Goal: Information Seeking & Learning: Learn about a topic

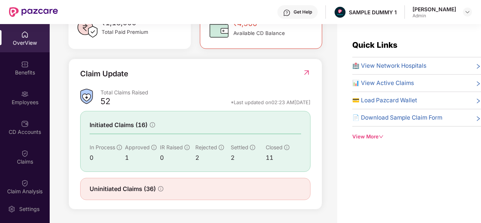
scroll to position [243, 0]
click at [33, 73] on div "Benefits" at bounding box center [25, 73] width 50 height 8
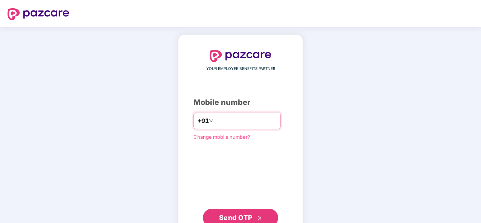
type input "**********"
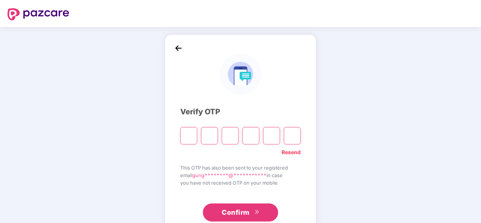
type input "*"
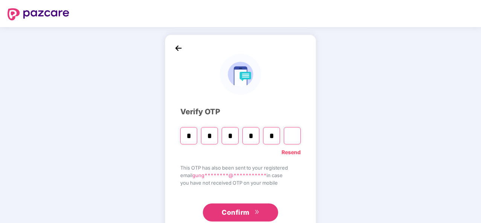
type input "*"
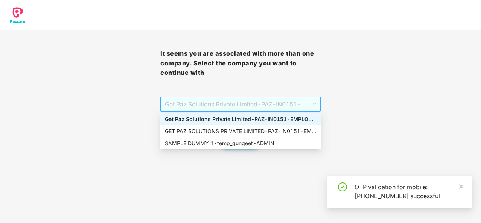
click at [241, 104] on span "Get Paz Solutions Private Limited - PAZ-IN0151 - EMPLOYEE" at bounding box center [240, 104] width 151 height 14
click at [234, 147] on div "SAMPLE DUMMY 1 - temp_gungeet - ADMIN" at bounding box center [240, 143] width 151 height 8
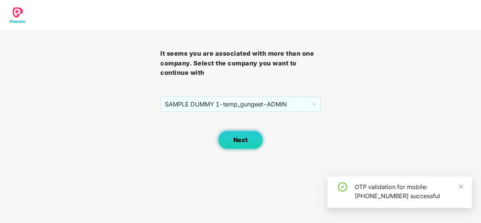
click at [249, 137] on button "Next" at bounding box center [240, 140] width 45 height 19
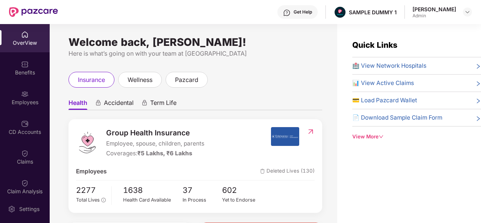
click at [28, 72] on div "Benefits" at bounding box center [25, 73] width 50 height 8
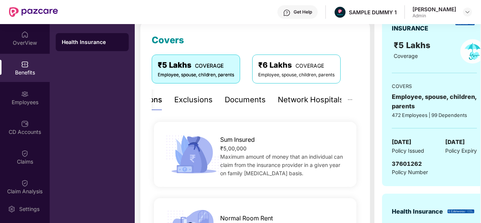
scroll to position [78, 0]
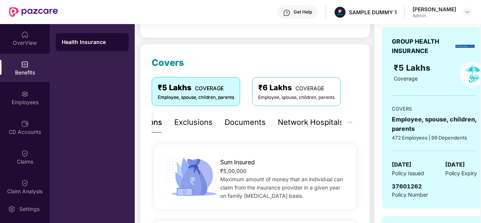
click at [197, 124] on div "Exclusions" at bounding box center [193, 123] width 38 height 12
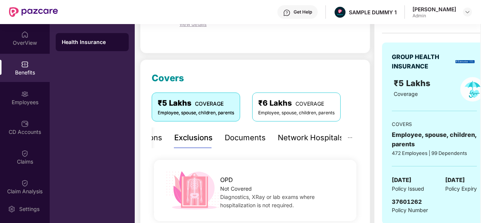
scroll to position [63, 0]
click at [236, 138] on div "Documents" at bounding box center [245, 138] width 41 height 12
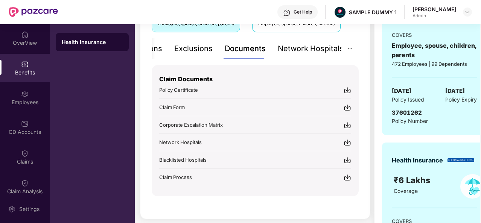
scroll to position [153, 0]
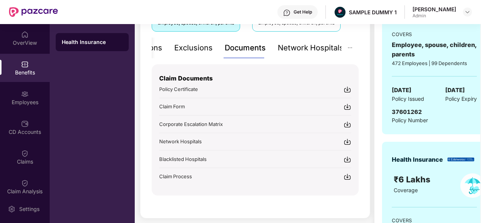
click at [305, 47] on div "Network Hospitals" at bounding box center [311, 48] width 66 height 12
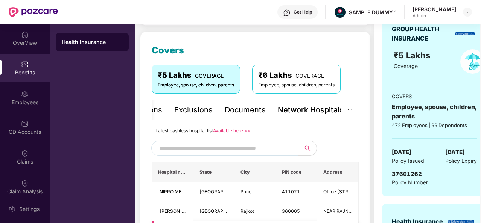
scroll to position [69, 0]
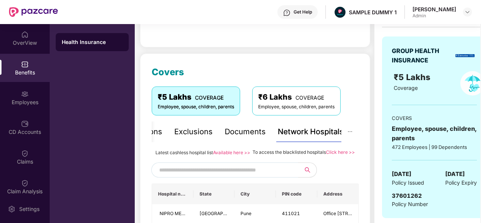
click at [215, 174] on input "text" at bounding box center [223, 170] width 129 height 11
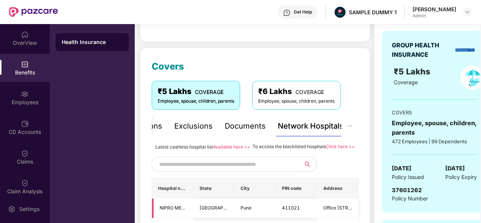
scroll to position [74, 0]
click at [312, 12] on div "Get Help" at bounding box center [303, 12] width 18 height 6
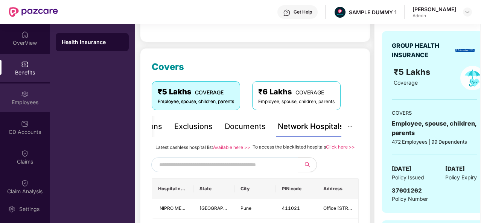
click at [28, 97] on div "Employees" at bounding box center [25, 98] width 50 height 28
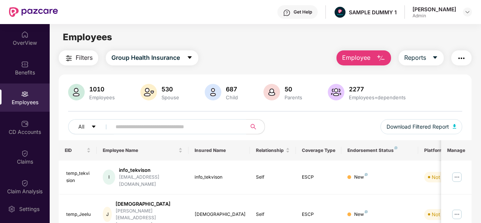
click at [381, 54] on img "button" at bounding box center [381, 58] width 9 height 9
click at [441, 57] on button "Reports" at bounding box center [421, 57] width 45 height 15
click at [469, 58] on button "button" at bounding box center [462, 57] width 20 height 15
click at [286, 126] on div "All Download Filtered Report" at bounding box center [265, 129] width 394 height 21
click at [26, 136] on div "CD Accounts" at bounding box center [25, 132] width 50 height 8
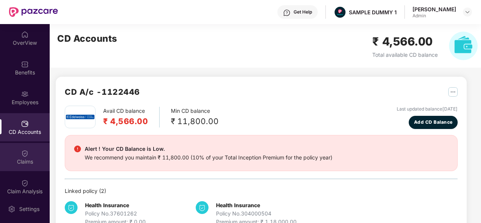
click at [30, 155] on div "Claims" at bounding box center [25, 157] width 50 height 28
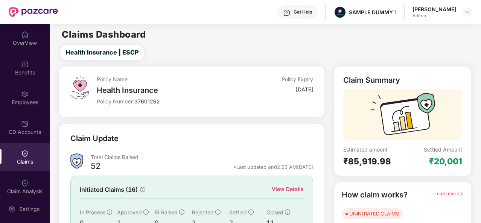
scroll to position [71, 0]
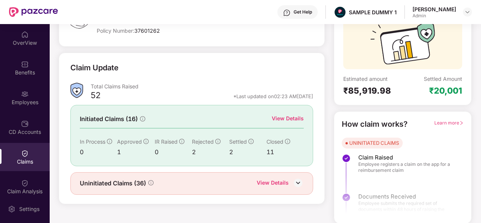
click at [279, 116] on div "View Details" at bounding box center [288, 119] width 32 height 8
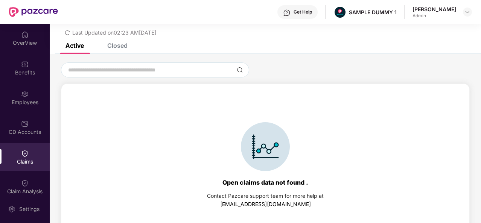
scroll to position [32, 0]
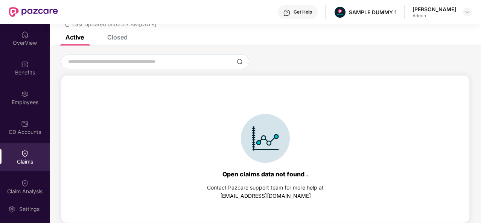
click at [123, 41] on div "Closed" at bounding box center [112, 37] width 32 height 17
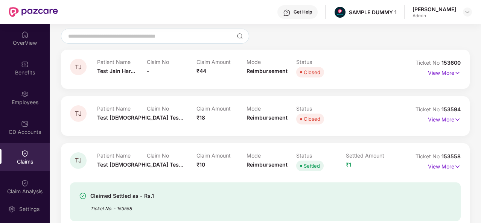
scroll to position [58, 0]
click at [30, 189] on div "Claim Analysis" at bounding box center [25, 192] width 50 height 8
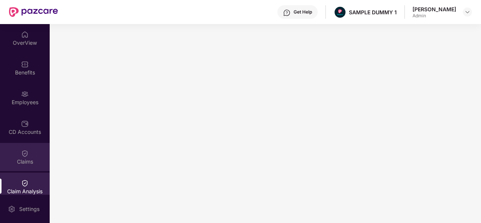
scroll to position [126, 0]
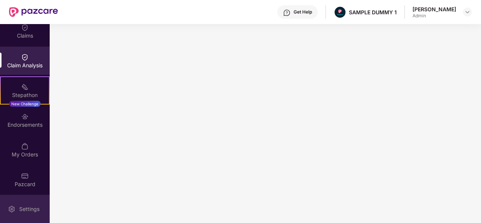
click at [20, 210] on div "Settings" at bounding box center [29, 210] width 25 height 8
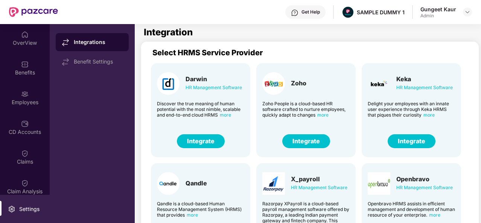
scroll to position [14, 0]
